Goal: Transaction & Acquisition: Subscribe to service/newsletter

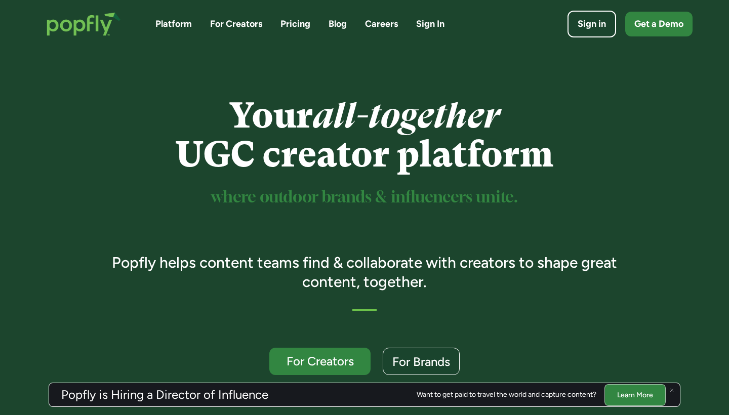
click at [284, 20] on link "Pricing" at bounding box center [295, 24] width 30 height 13
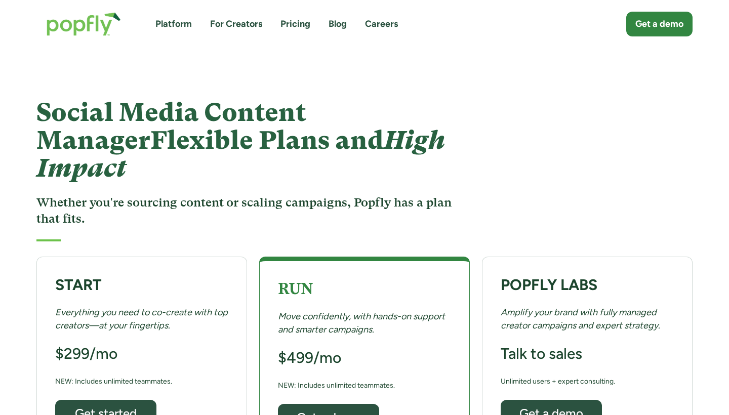
click at [95, 32] on img "home" at bounding box center [83, 24] width 95 height 44
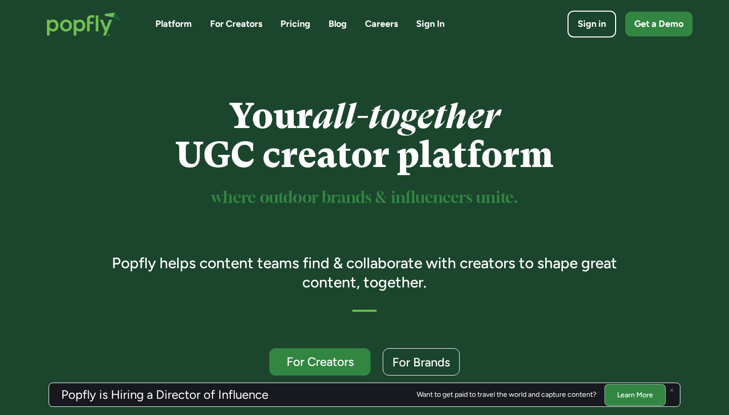
click at [329, 348] on link "For Creators" at bounding box center [319, 361] width 101 height 27
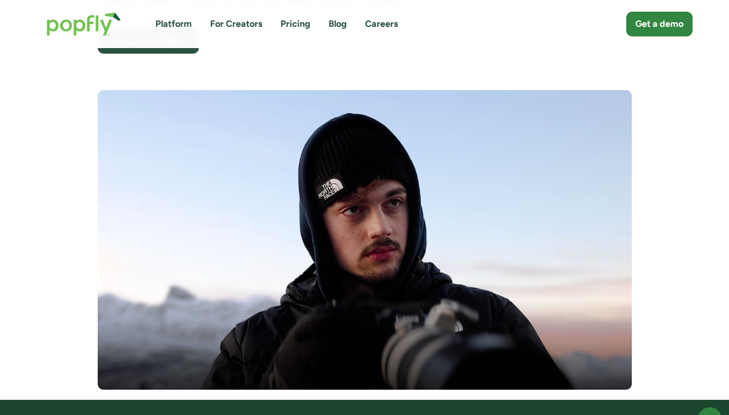
scroll to position [176, 0]
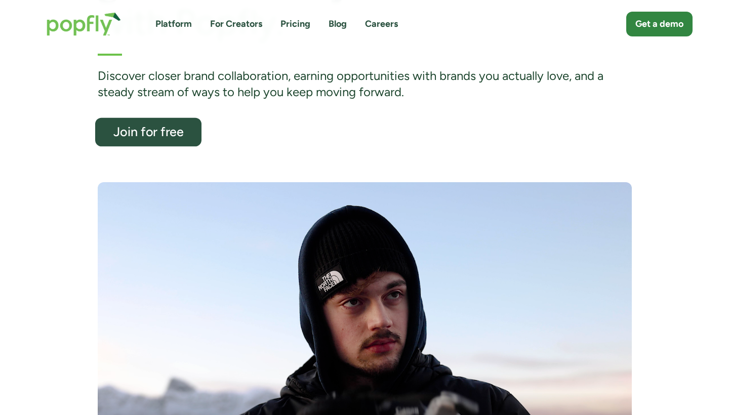
click at [161, 130] on div "Join for free" at bounding box center [147, 132] width 87 height 13
